Goal: Transaction & Acquisition: Download file/media

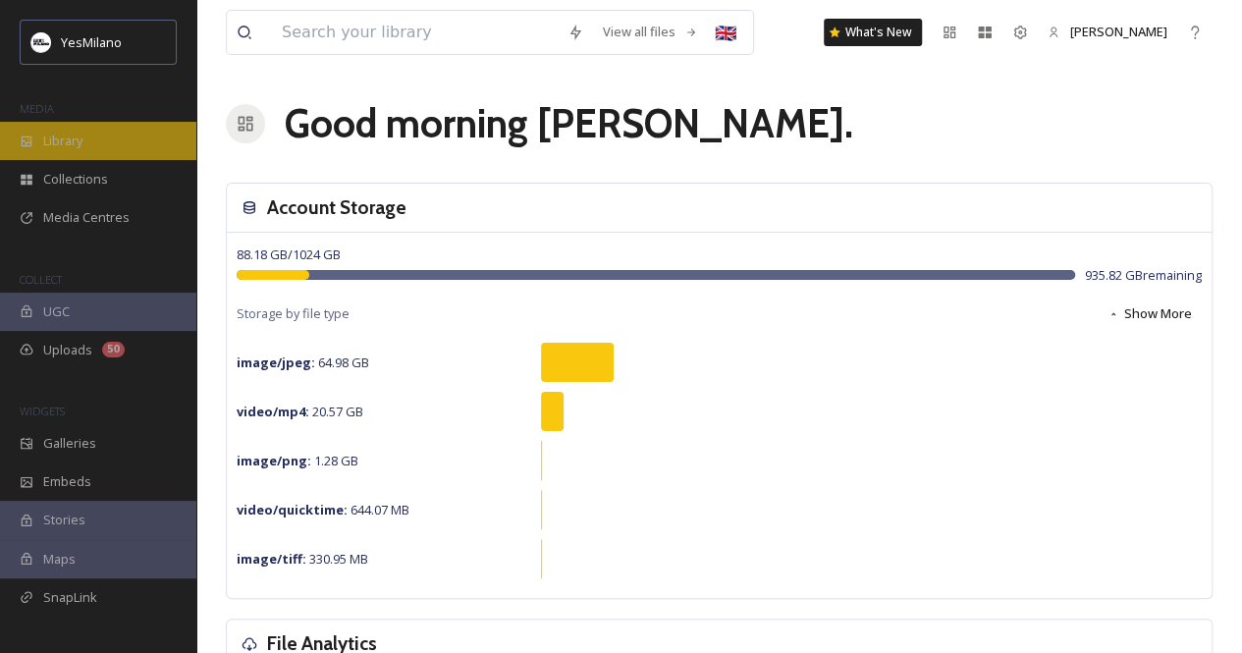
click at [80, 139] on span "Library" at bounding box center [62, 141] width 39 height 19
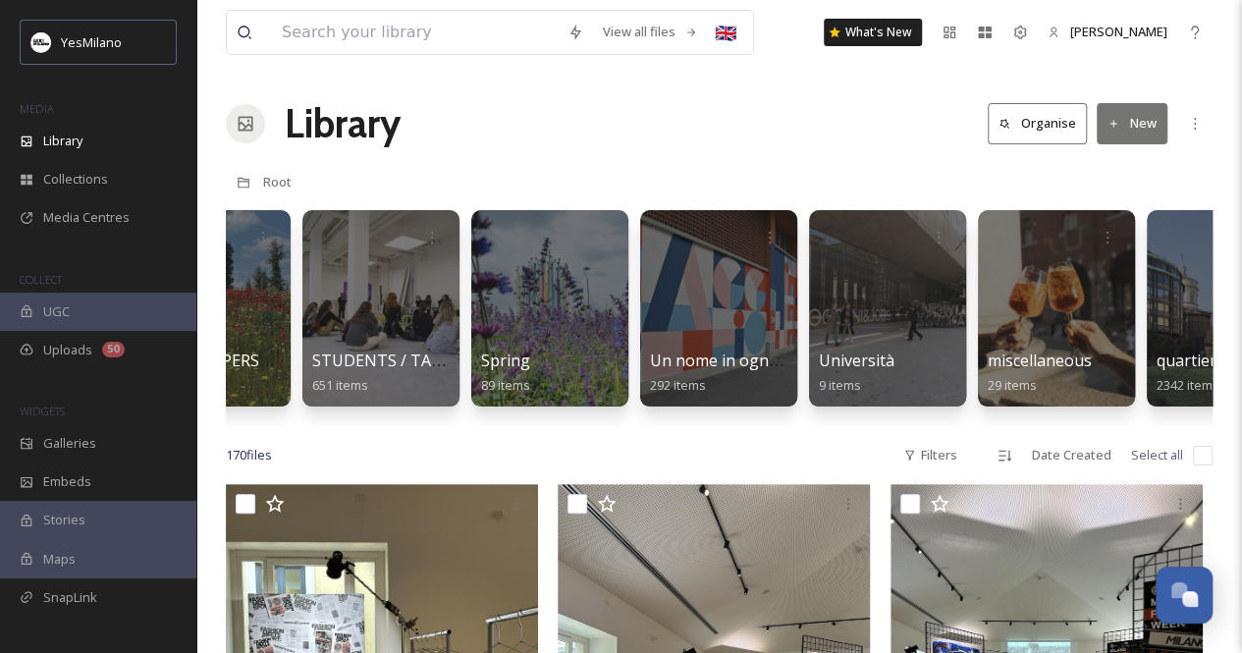
scroll to position [0, 4477]
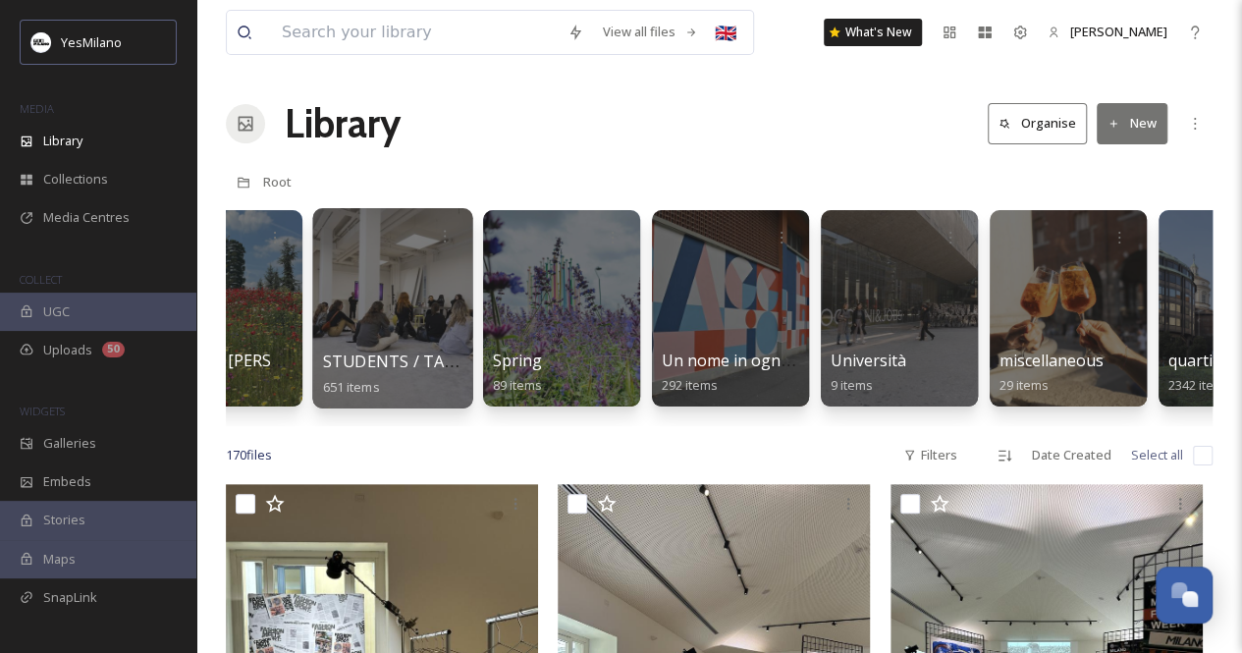
click at [388, 303] on div at bounding box center [392, 308] width 160 height 200
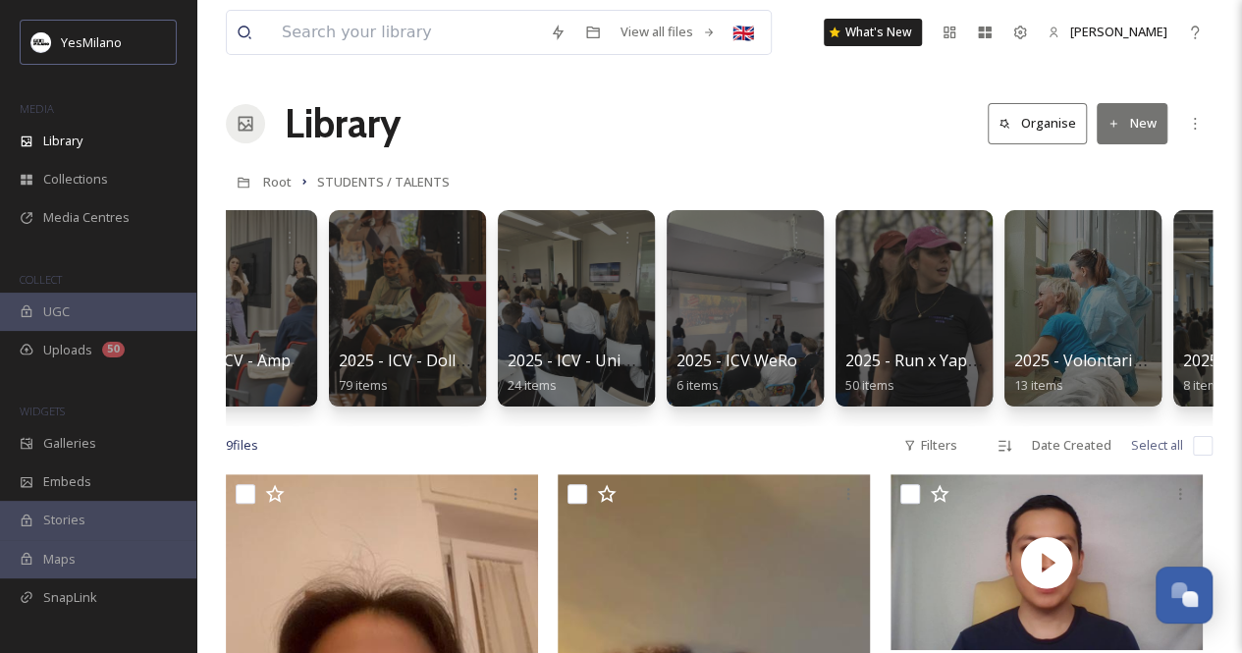
scroll to position [0, 1674]
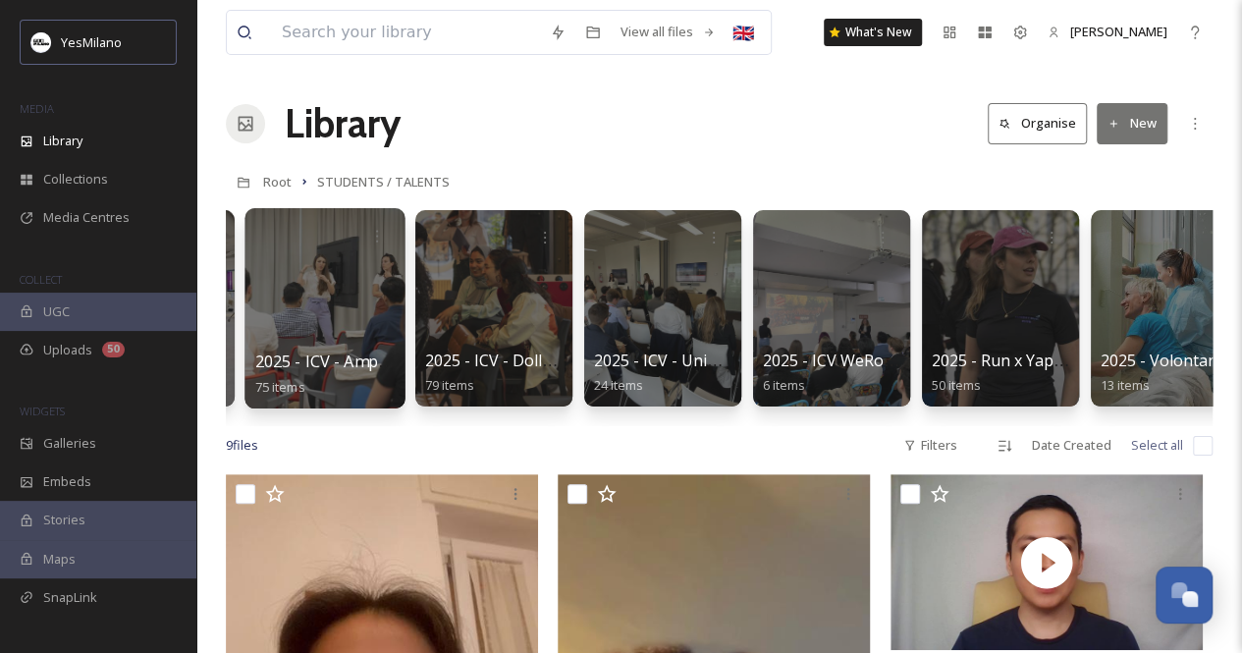
click at [326, 305] on div at bounding box center [324, 308] width 160 height 200
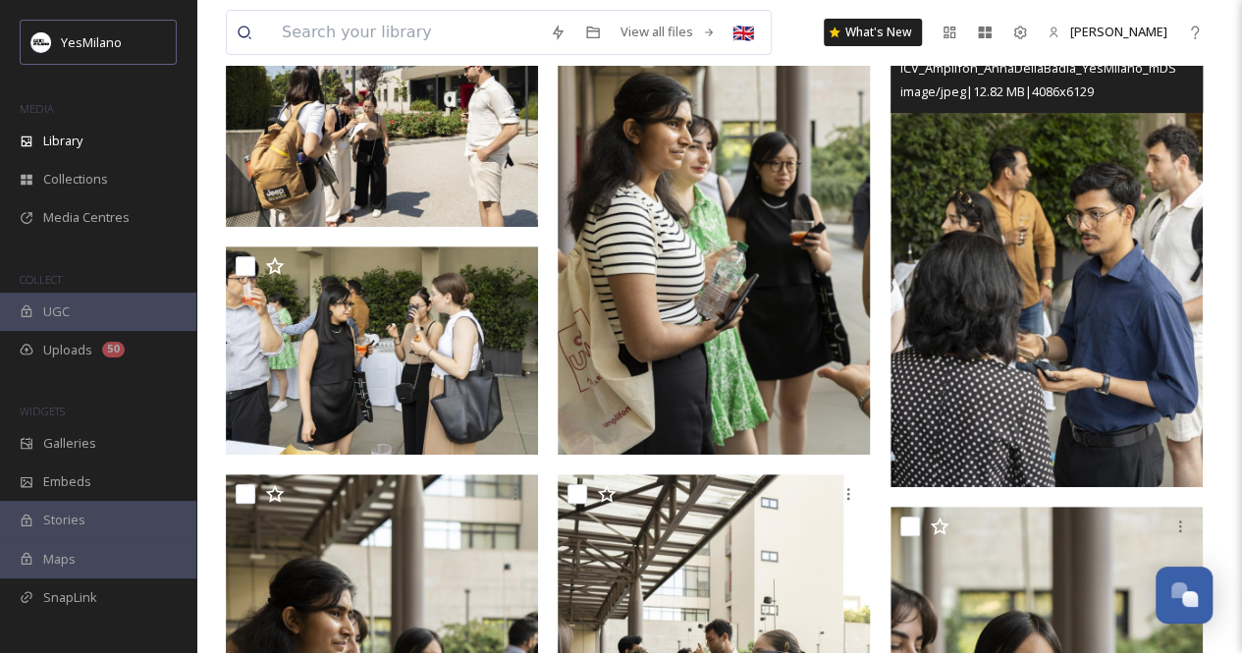
scroll to position [4025, 0]
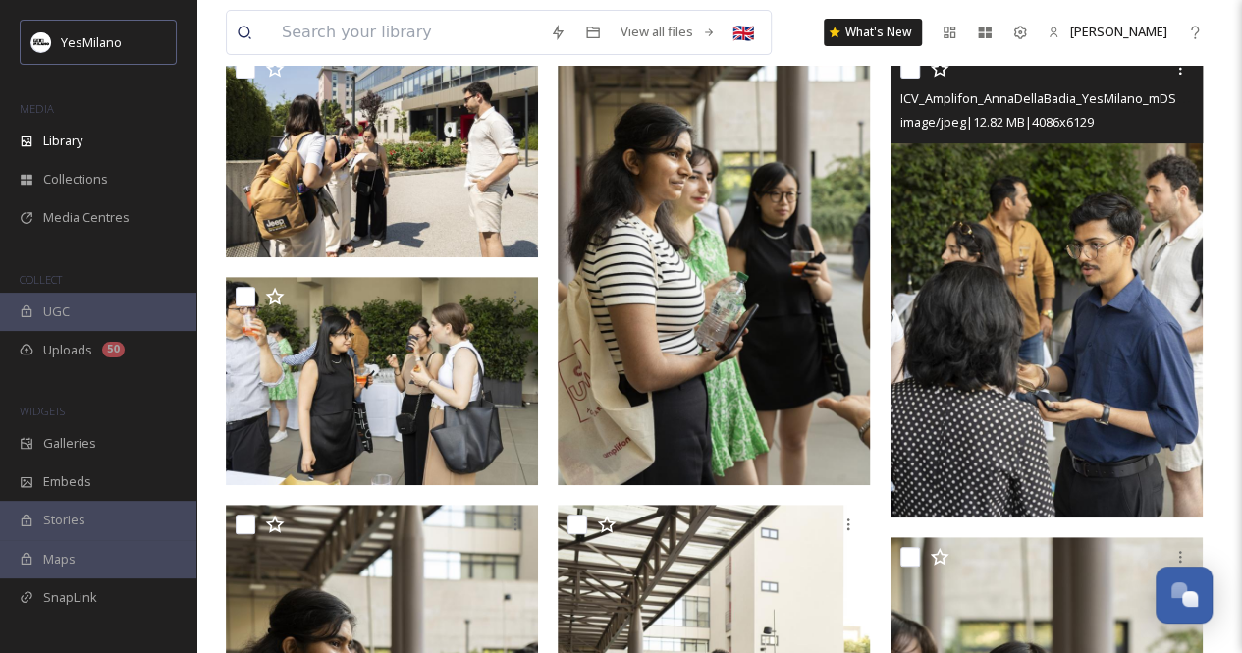
click at [1045, 307] on img at bounding box center [1046, 283] width 312 height 468
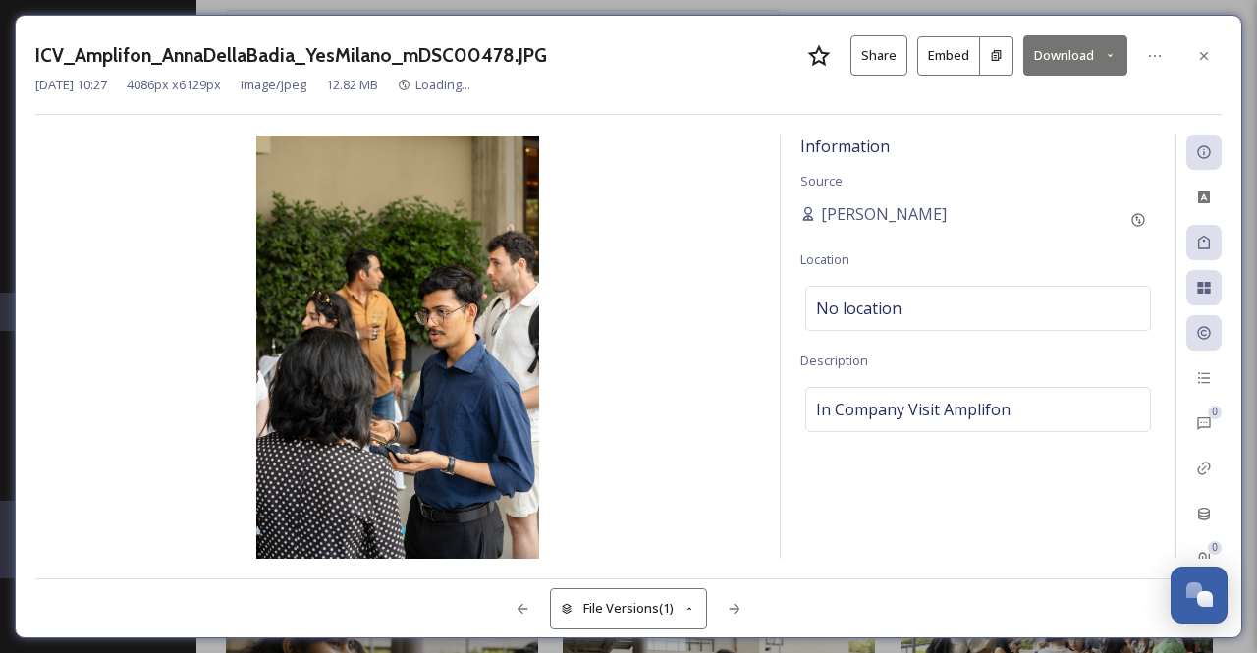
click at [1101, 60] on button "Download" at bounding box center [1075, 55] width 104 height 40
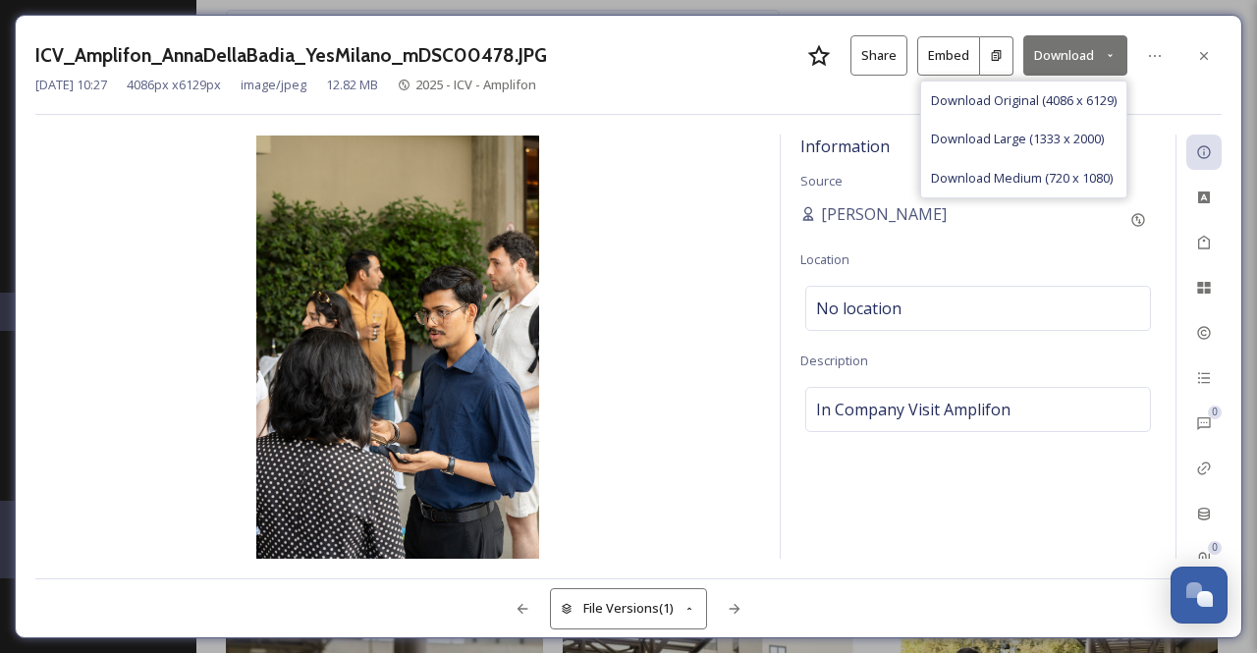
click at [1051, 99] on span "Download Original (4086 x 6129)" at bounding box center [1024, 100] width 186 height 19
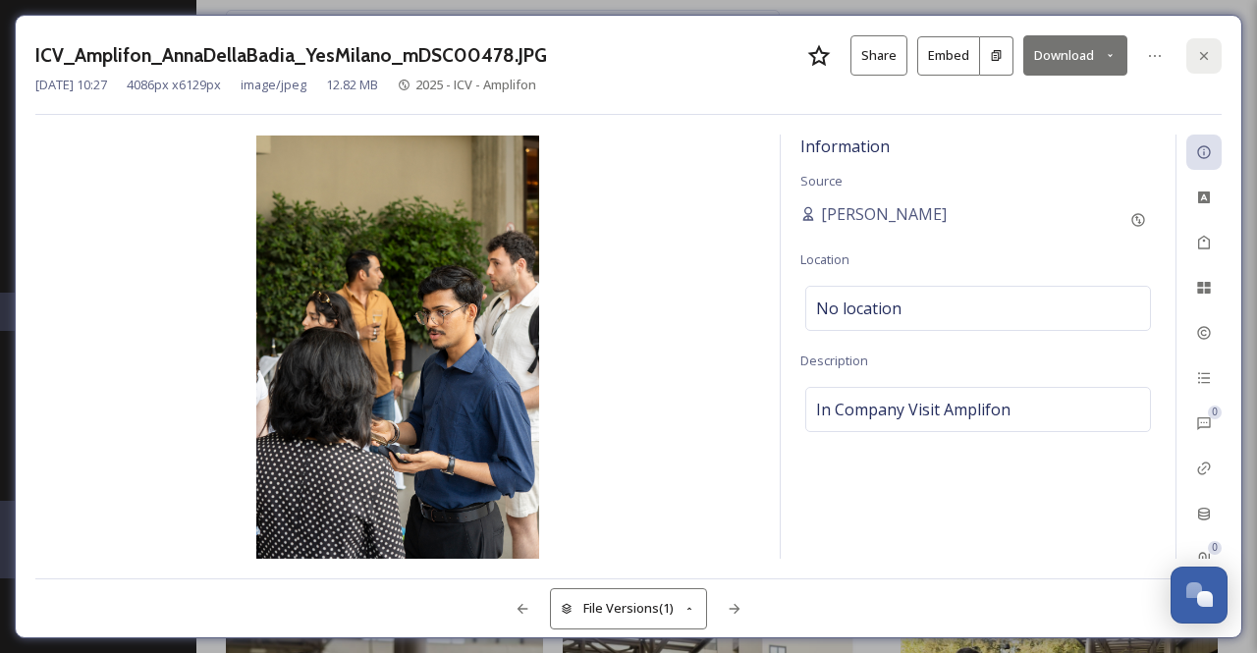
click at [1211, 62] on div at bounding box center [1203, 55] width 35 height 35
